Goal: Information Seeking & Learning: Learn about a topic

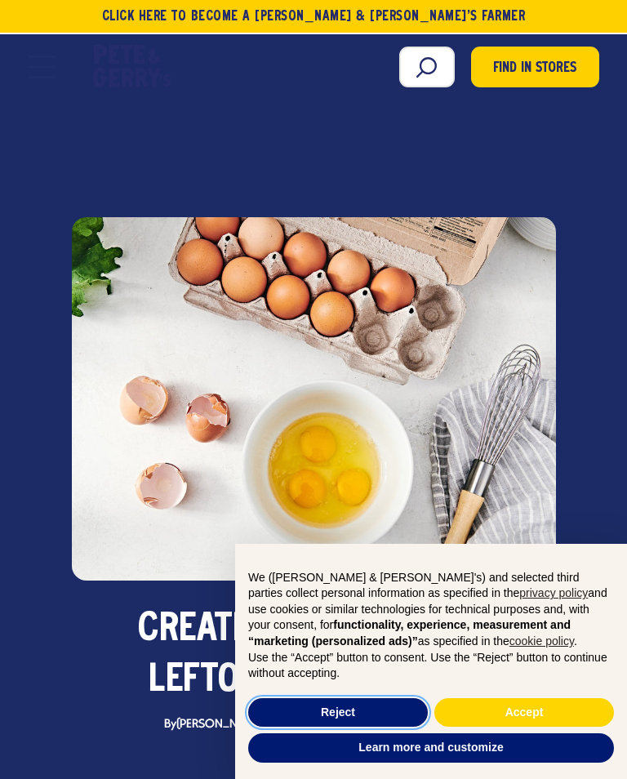
click at [372, 704] on button "Reject" at bounding box center [338, 712] width 180 height 29
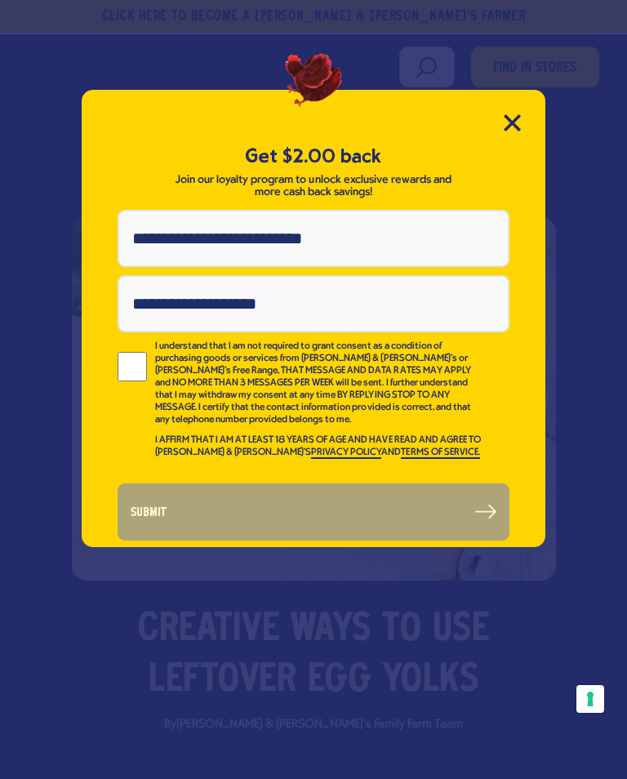
click at [510, 128] on icon "Close Modal" at bounding box center [512, 122] width 17 height 17
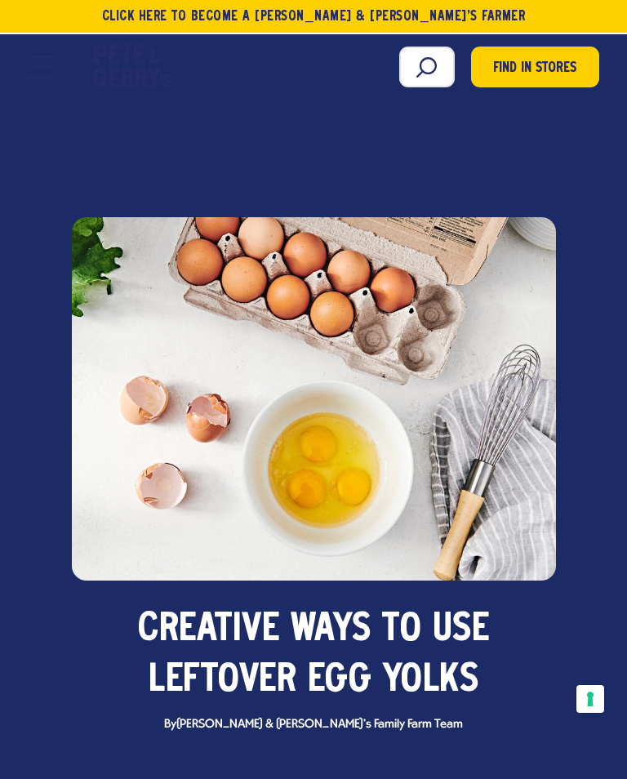
click at [318, 621] on span "Ways" at bounding box center [331, 630] width 81 height 51
click at [365, 440] on div at bounding box center [314, 398] width 484 height 363
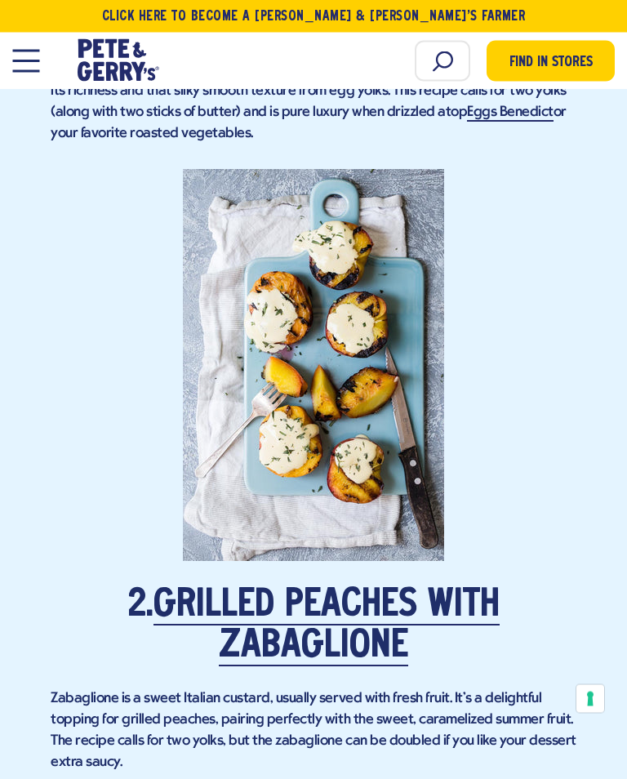
scroll to position [1640, 0]
click at [339, 587] on link "Grilled Peaches with Zabaglione" at bounding box center [327, 626] width 346 height 79
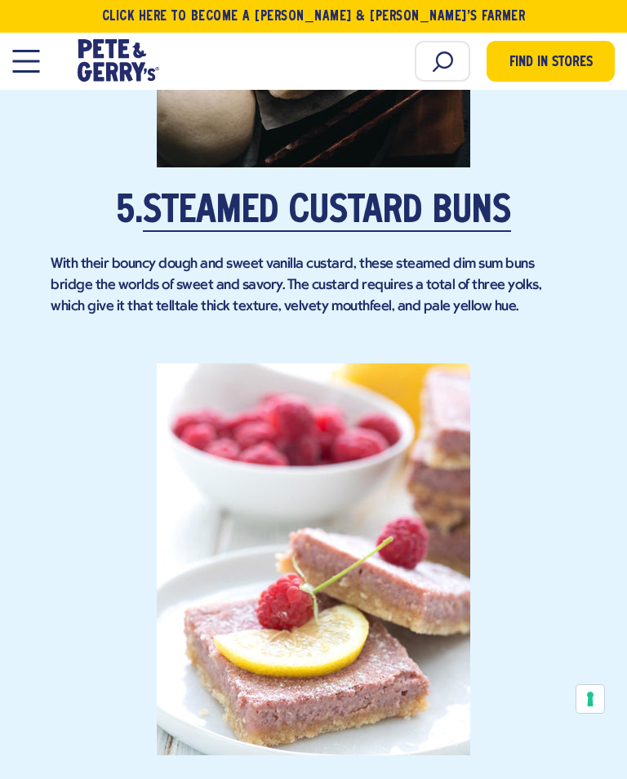
scroll to position [3397, 0]
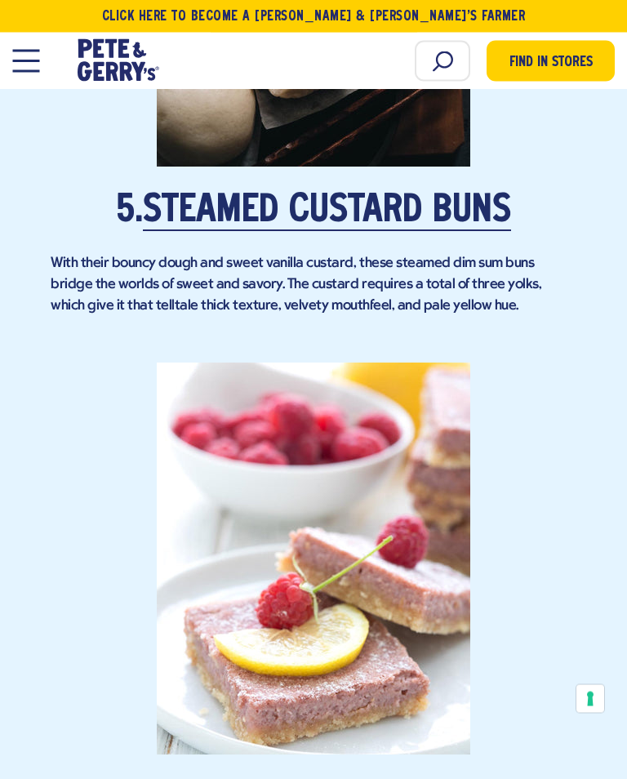
click at [357, 194] on link "Steamed Custard Buns" at bounding box center [327, 213] width 368 height 38
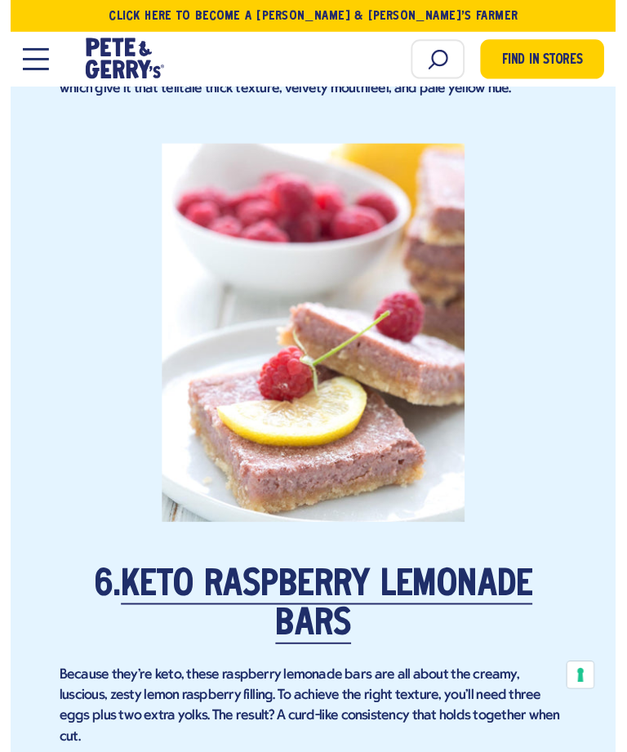
scroll to position [3620, 0]
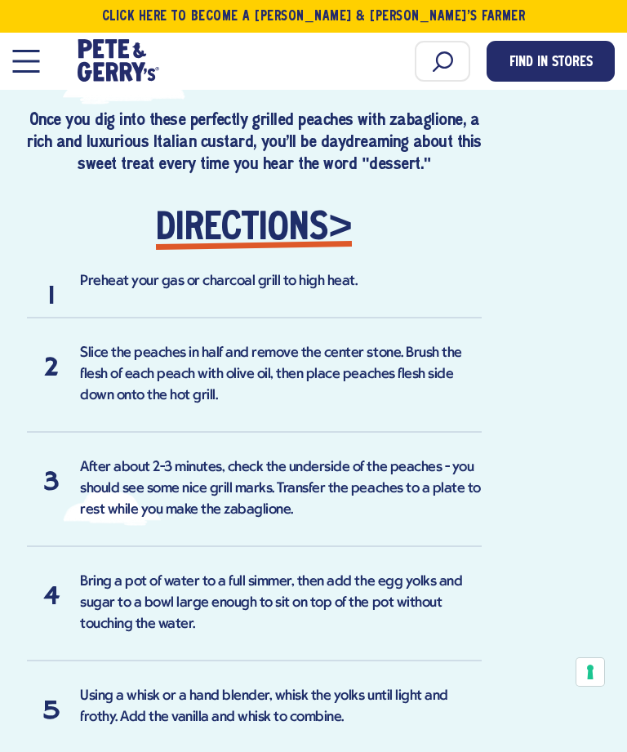
scroll to position [1176, 0]
